Goal: Obtain resource: Download file/media

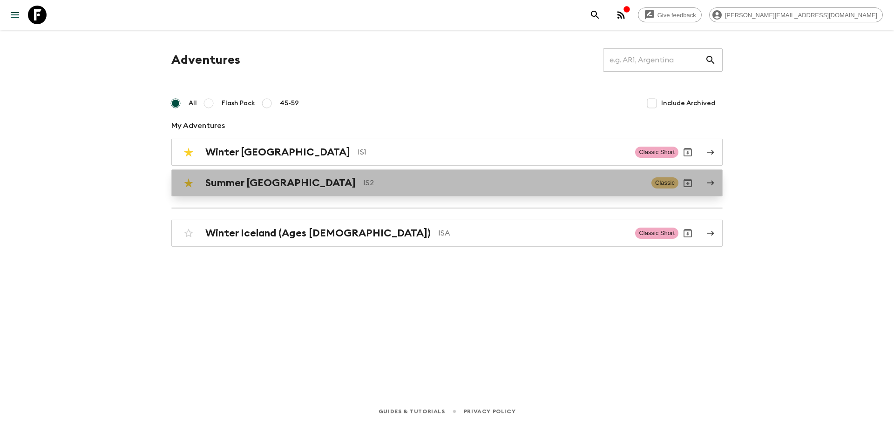
click at [363, 182] on p "IS2" at bounding box center [503, 182] width 281 height 11
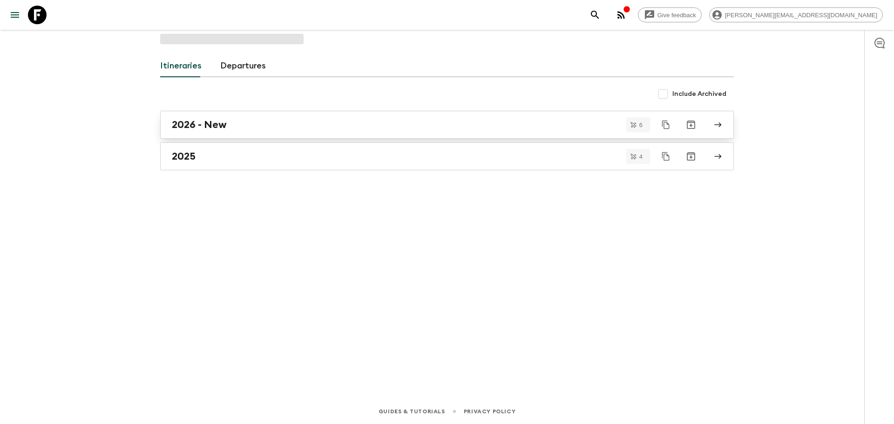
click at [292, 128] on div "2026 - New" at bounding box center [438, 125] width 532 height 12
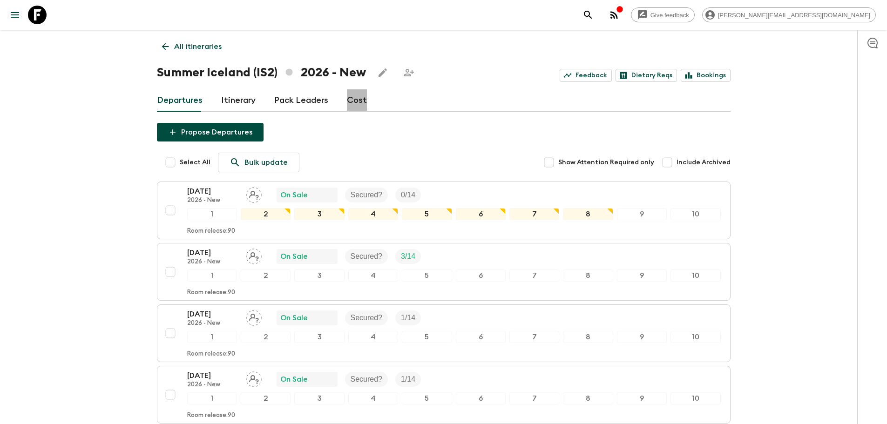
click at [358, 100] on link "Cost" at bounding box center [357, 100] width 20 height 22
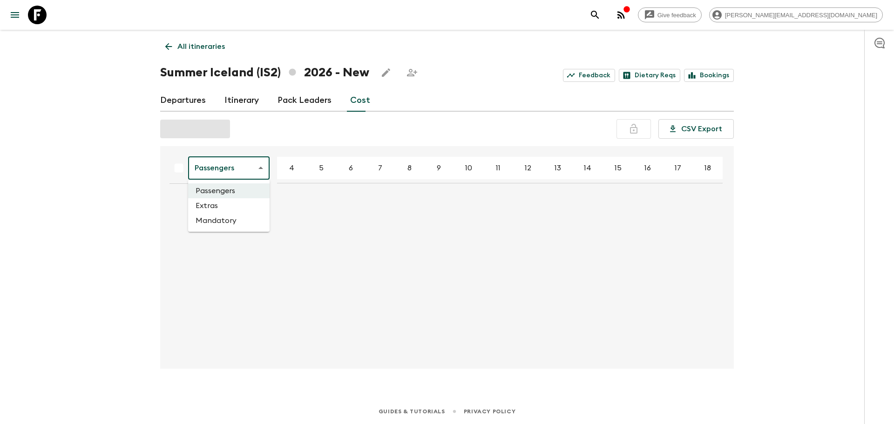
click at [258, 169] on body "Give feedback [PERSON_NAME][EMAIL_ADDRESS][DOMAIN_NAME] All itineraries Summer …" at bounding box center [447, 212] width 894 height 424
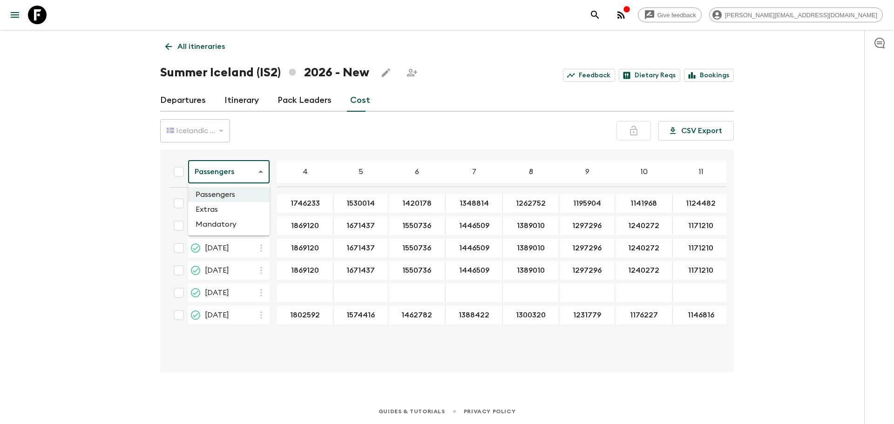
click at [237, 208] on li "Extras" at bounding box center [228, 209] width 81 height 15
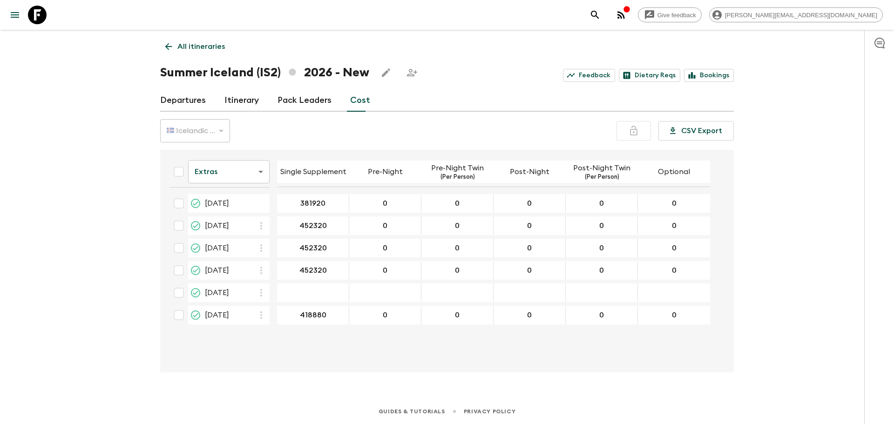
click at [260, 173] on body "Give feedback [PERSON_NAME][EMAIL_ADDRESS][DOMAIN_NAME] All itineraries Summer …" at bounding box center [447, 212] width 894 height 424
click at [241, 190] on li "Passengers" at bounding box center [228, 194] width 81 height 15
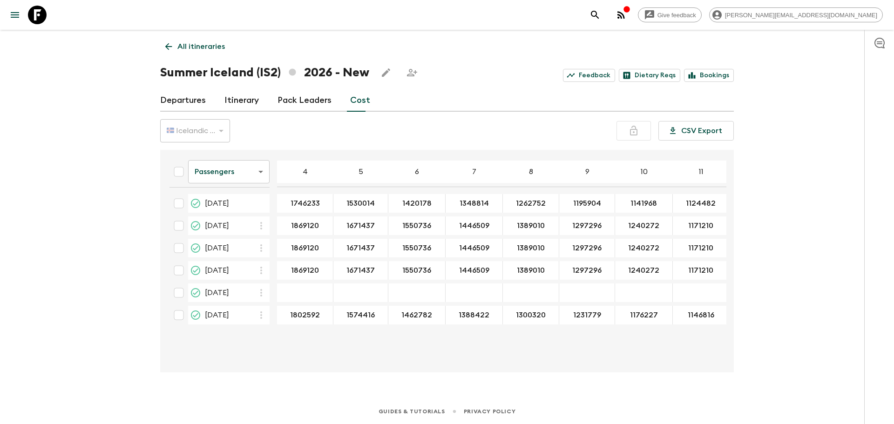
drag, startPoint x: 288, startPoint y: 204, endPoint x: 751, endPoint y: 211, distance: 463.6
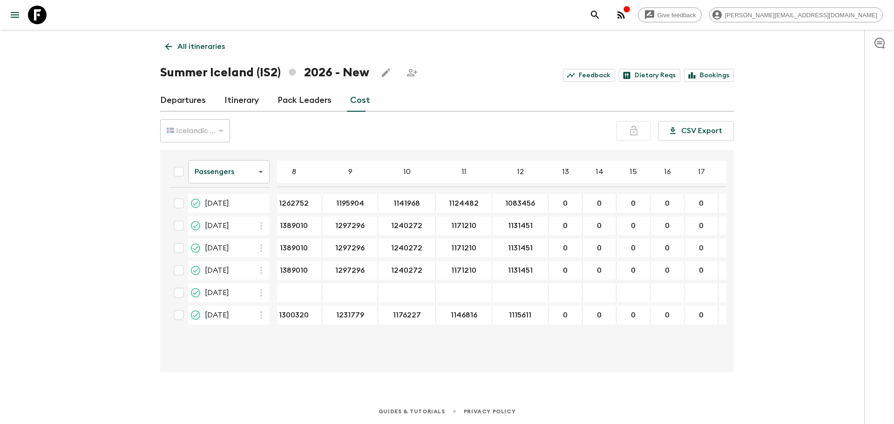
scroll to position [0, 250]
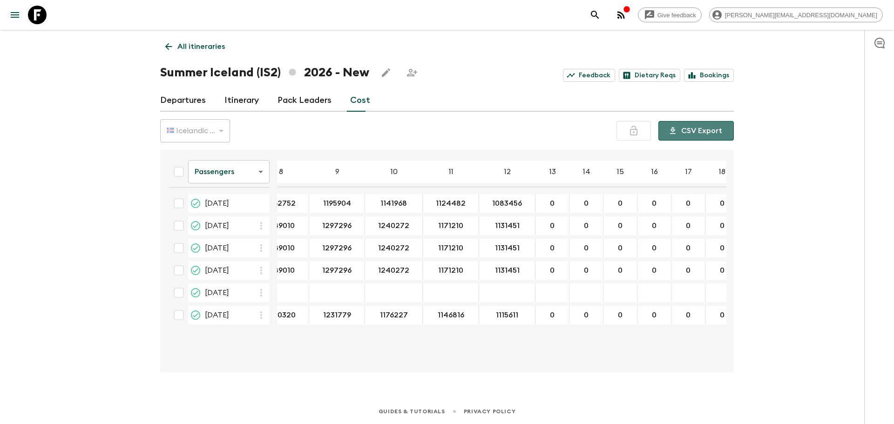
click at [706, 133] on button "CSV Export" at bounding box center [695, 131] width 75 height 20
